Goal: Task Accomplishment & Management: Use online tool/utility

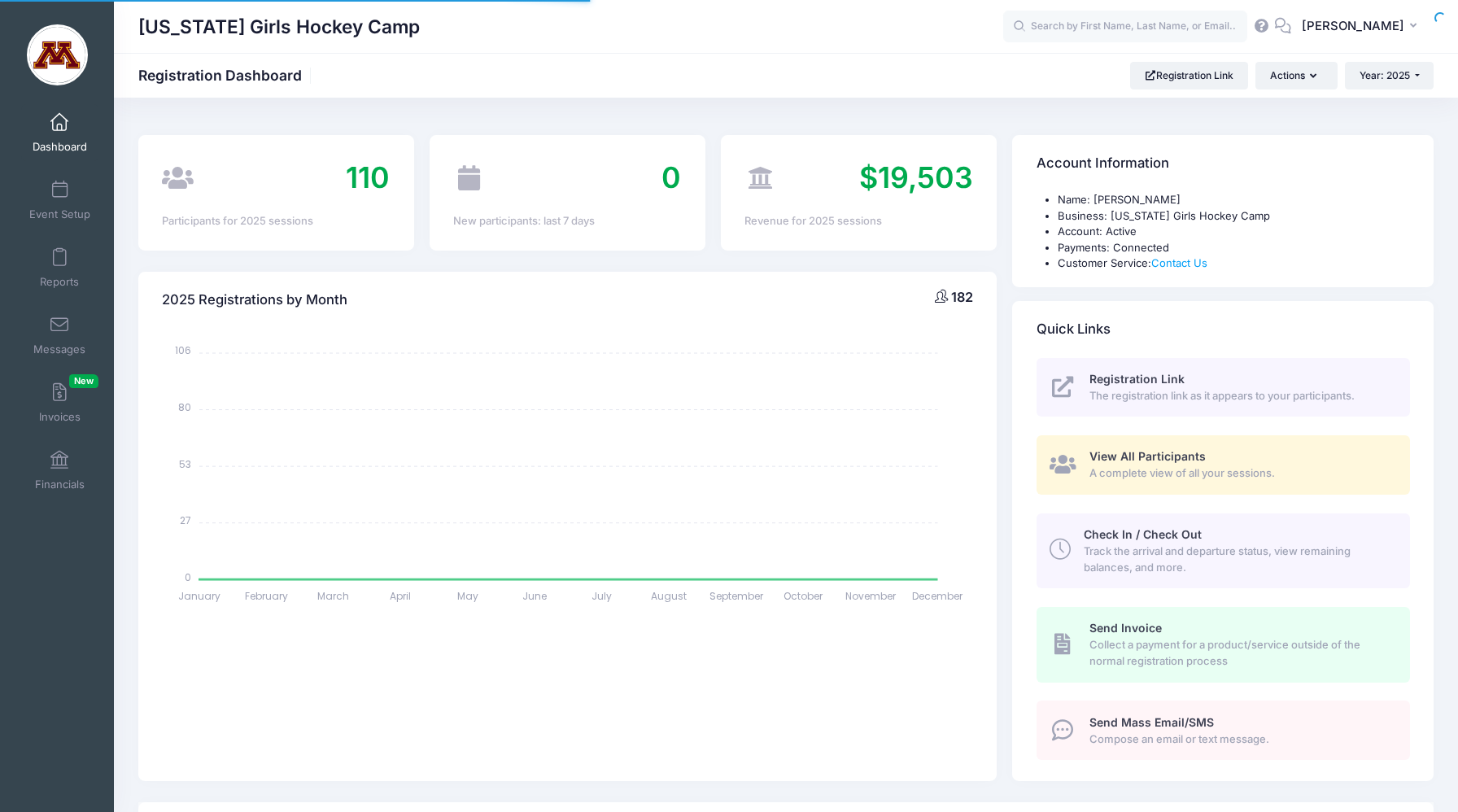
select select
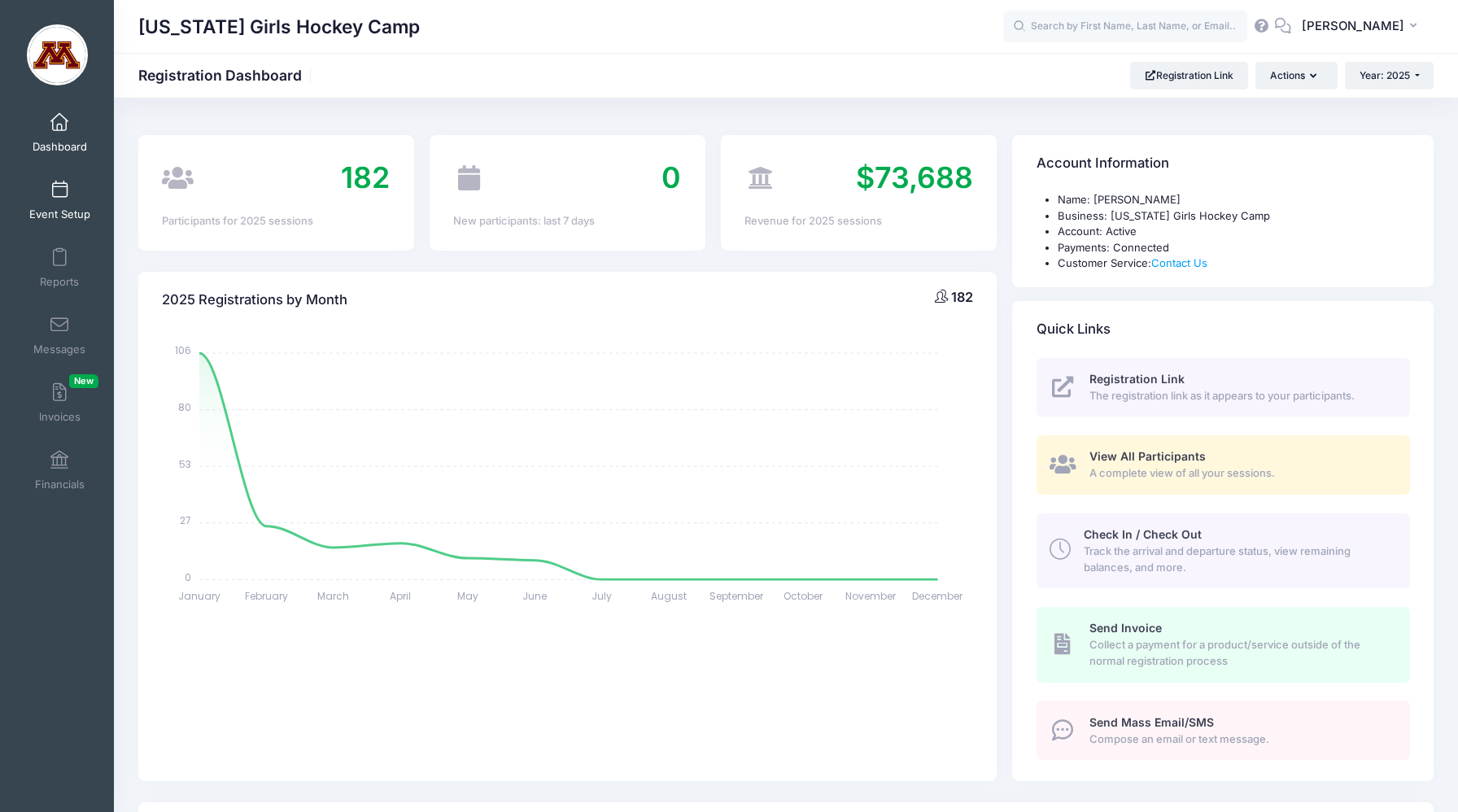
click at [49, 186] on link "Event Setup" at bounding box center [60, 200] width 77 height 57
